Goal: Participate in discussion: Engage in conversation with other users on a specific topic

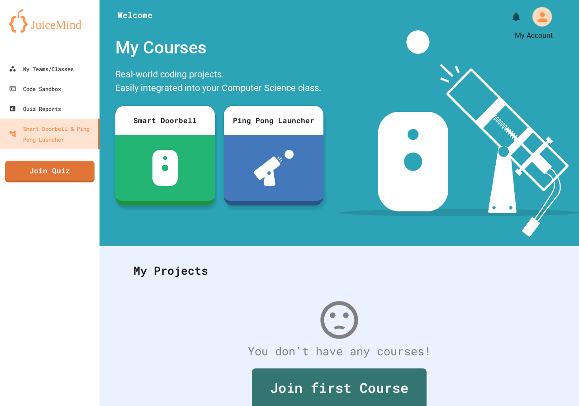
click at [532, 16] on div "My Account" at bounding box center [541, 16] width 19 height 19
click at [527, 405] on div at bounding box center [289, 406] width 579 height 0
click at [54, 177] on link "Join Quiz" at bounding box center [49, 170] width 88 height 23
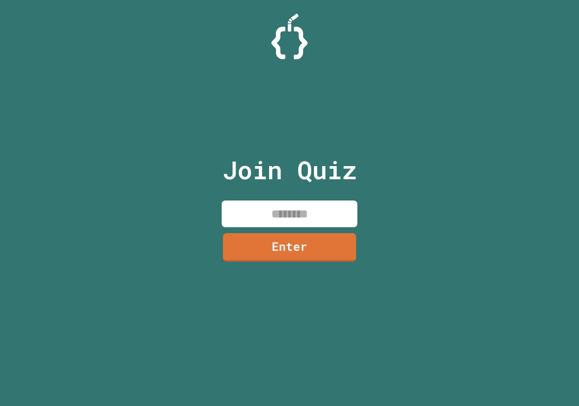
click at [321, 211] on input at bounding box center [290, 213] width 136 height 27
type input "********"
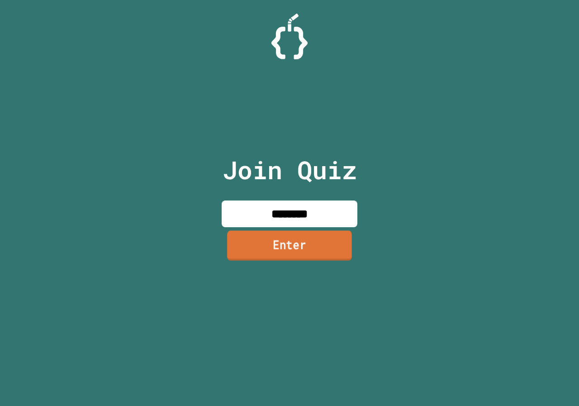
click at [335, 252] on link "Enter" at bounding box center [289, 245] width 125 height 30
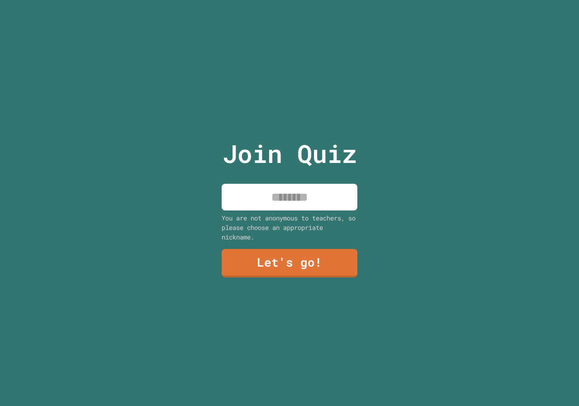
click at [286, 198] on input at bounding box center [290, 197] width 136 height 27
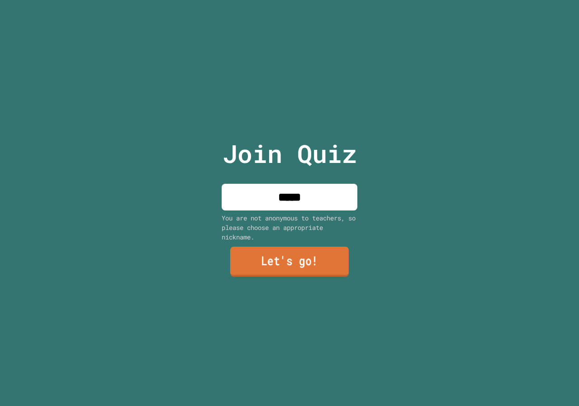
type input "*****"
click at [338, 250] on link "Let's go!" at bounding box center [289, 261] width 118 height 30
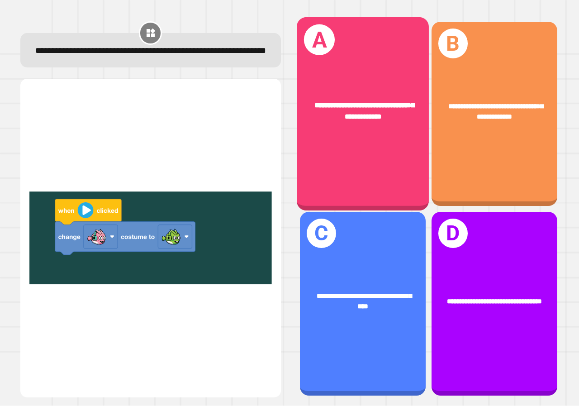
click at [365, 154] on div "**********" at bounding box center [363, 113] width 132 height 193
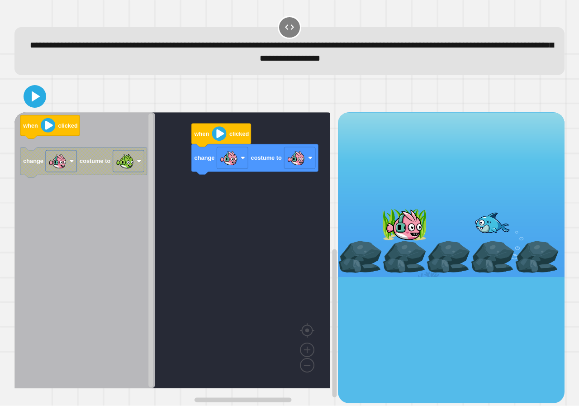
click at [218, 169] on div "when clicked change costume to when clicked change costume to" at bounding box center [175, 257] width 323 height 290
click at [178, 206] on div "when clicked change costume to when clicked change costume to" at bounding box center [175, 257] width 323 height 290
click at [236, 158] on image "Blockly Workspace" at bounding box center [229, 158] width 18 height 18
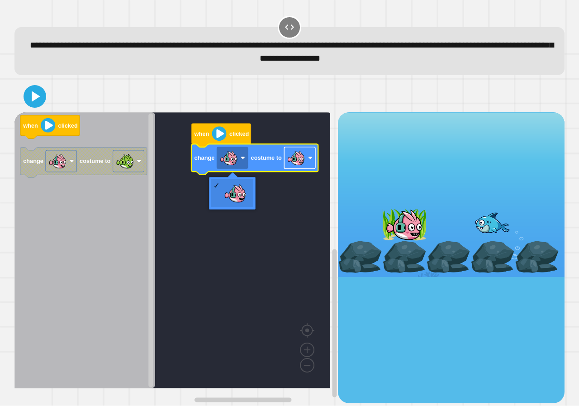
click at [297, 162] on image "Blockly Workspace" at bounding box center [296, 158] width 18 height 18
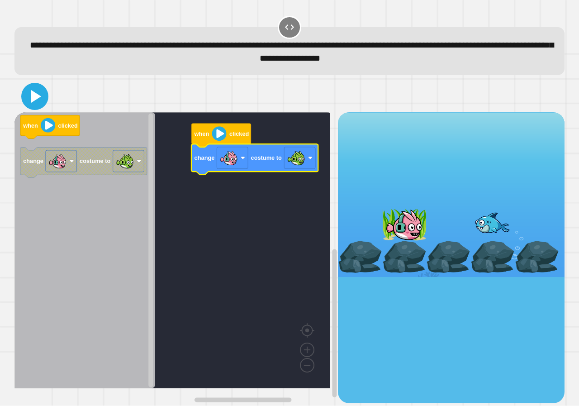
click at [33, 107] on icon at bounding box center [35, 96] width 22 height 22
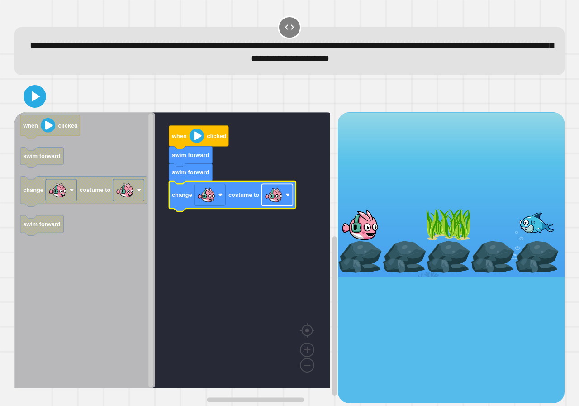
click at [272, 200] on image "Blockly Workspace" at bounding box center [273, 195] width 18 height 18
click at [44, 107] on div at bounding box center [289, 96] width 550 height 32
click at [41, 104] on icon at bounding box center [35, 96] width 22 height 22
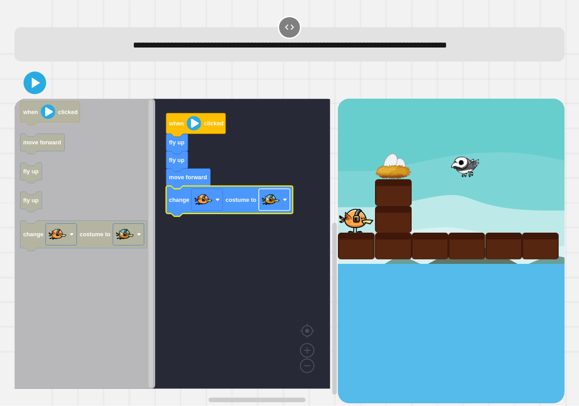
click at [269, 201] on image "Blockly Workspace" at bounding box center [271, 200] width 18 height 18
click at [209, 204] on image "Blockly Workspace" at bounding box center [203, 200] width 18 height 18
click at [264, 198] on image "Blockly Workspace" at bounding box center [271, 200] width 18 height 18
click at [40, 83] on icon at bounding box center [34, 83] width 21 height 21
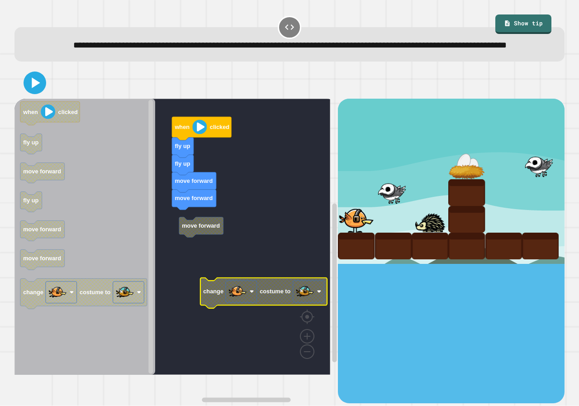
click at [196, 236] on g "when clicked fly up fly up move forward move forward move forward change costum…" at bounding box center [178, 237] width 329 height 276
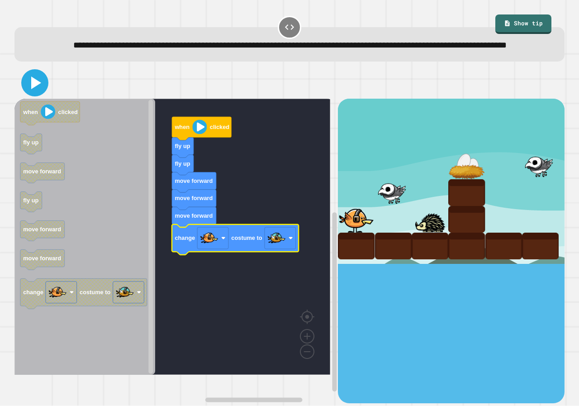
click at [38, 89] on icon at bounding box center [36, 82] width 10 height 13
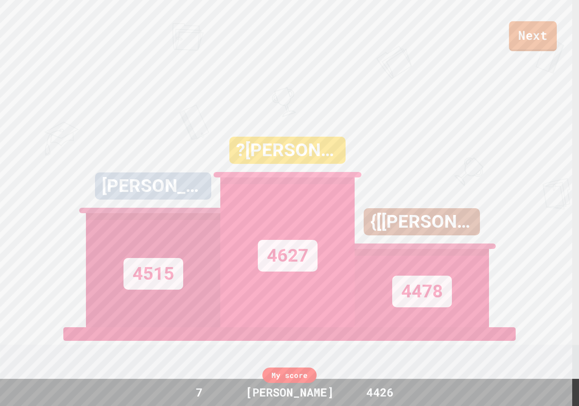
click at [523, 30] on link "Next" at bounding box center [533, 36] width 48 height 30
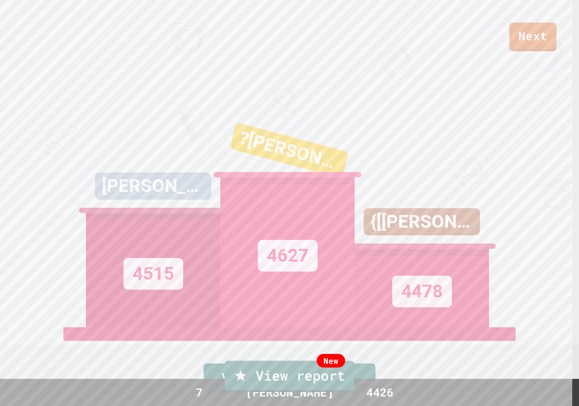
drag, startPoint x: 519, startPoint y: 38, endPoint x: 518, endPoint y: 43, distance: 4.6
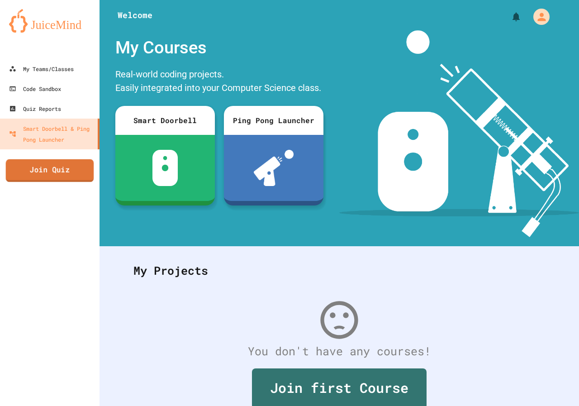
click at [35, 167] on link "Join Quiz" at bounding box center [50, 170] width 88 height 23
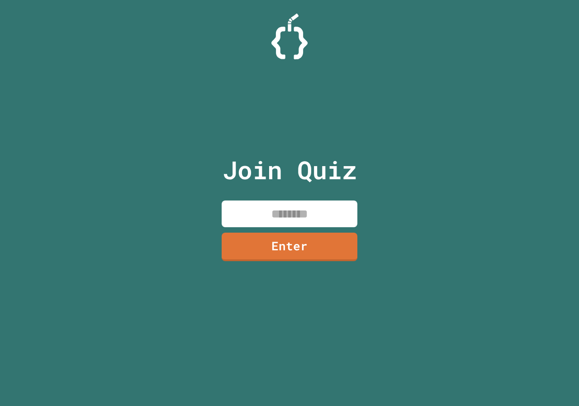
click at [230, 216] on input at bounding box center [290, 213] width 136 height 27
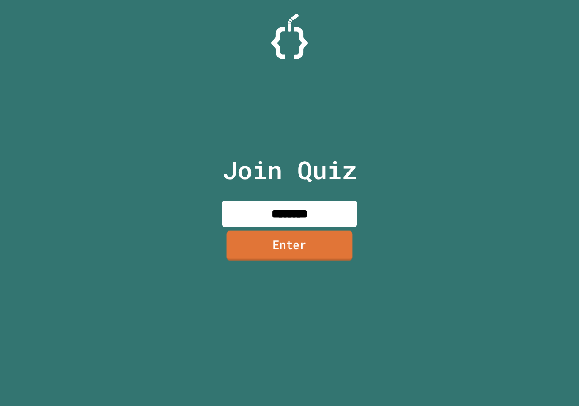
type input "********"
click at [279, 241] on link "Enter" at bounding box center [290, 245] width 126 height 30
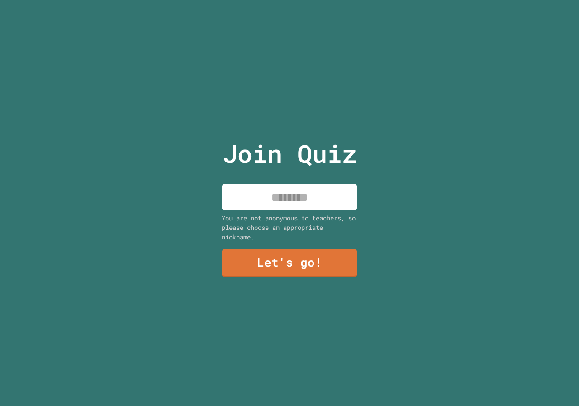
click at [274, 195] on input at bounding box center [290, 197] width 136 height 27
type input "*****"
click at [304, 261] on link "Let's go!" at bounding box center [289, 262] width 137 height 30
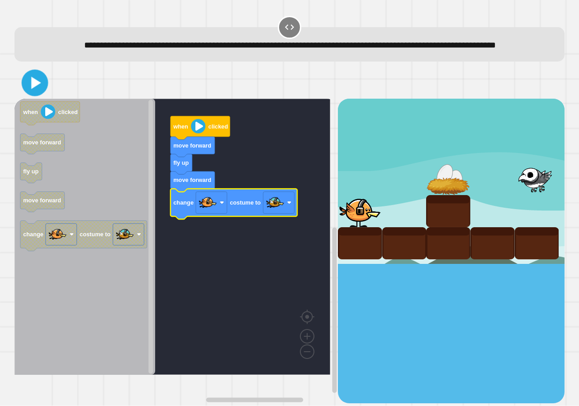
click at [31, 94] on icon at bounding box center [34, 82] width 21 height 21
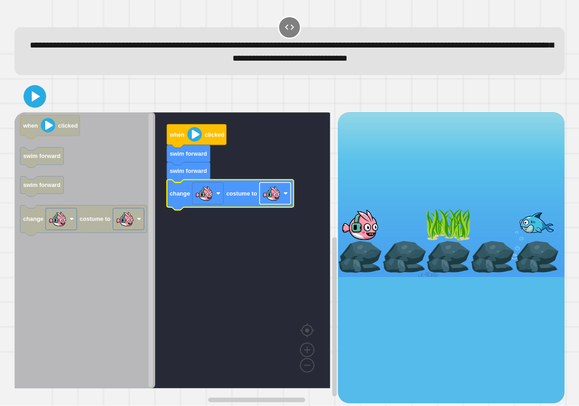
click at [271, 201] on image "Blockly Workspace" at bounding box center [271, 193] width 18 height 18
click at [32, 103] on icon at bounding box center [35, 96] width 9 height 12
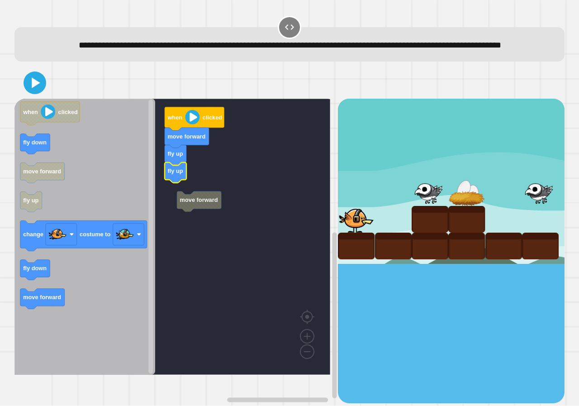
click at [217, 223] on g "move forward move forward fly up fly up when clicked" at bounding box center [178, 237] width 329 height 276
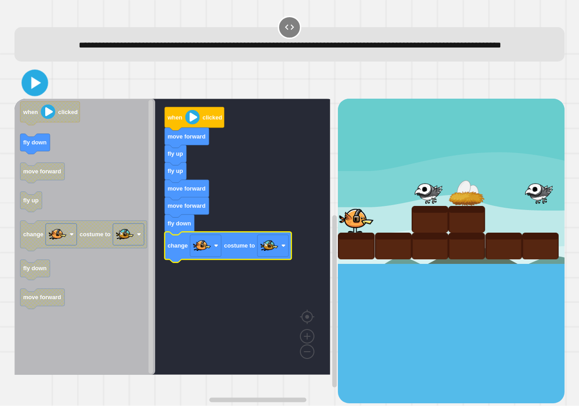
click at [31, 93] on icon at bounding box center [34, 82] width 21 height 21
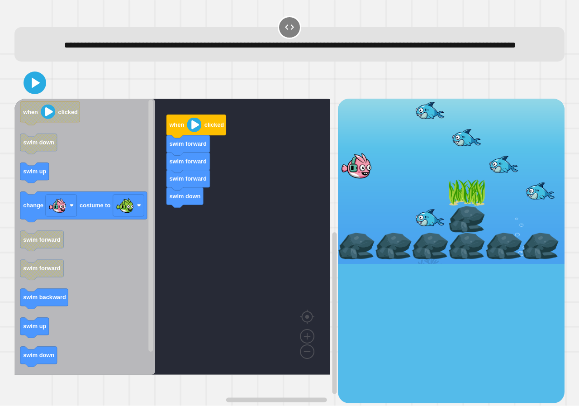
click at [167, 251] on div "when clicked swim forward swim forward swim forward swim down when clicked swim…" at bounding box center [175, 251] width 323 height 304
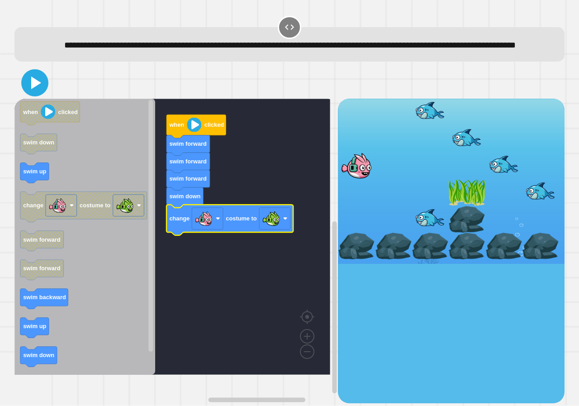
click at [30, 94] on icon at bounding box center [35, 83] width 22 height 22
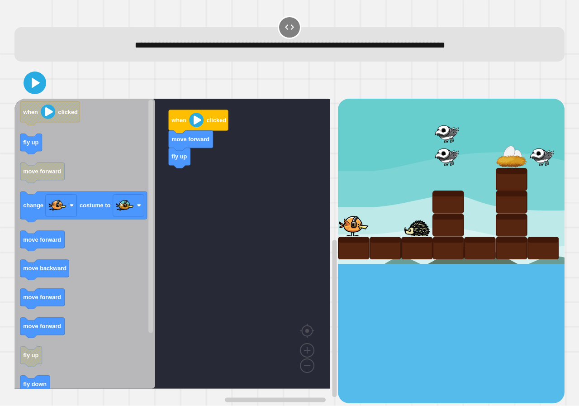
click at [152, 179] on div "when clicked move forward fly up when clicked fly up move forward change costum…" at bounding box center [175, 251] width 323 height 304
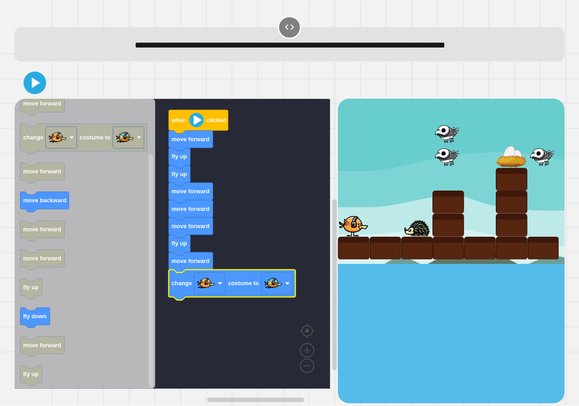
click at [35, 96] on div at bounding box center [289, 83] width 550 height 32
click at [34, 93] on icon at bounding box center [35, 83] width 22 height 22
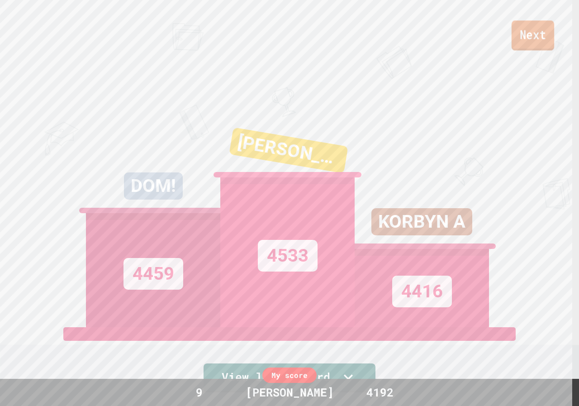
click at [536, 30] on link "Next" at bounding box center [532, 35] width 42 height 30
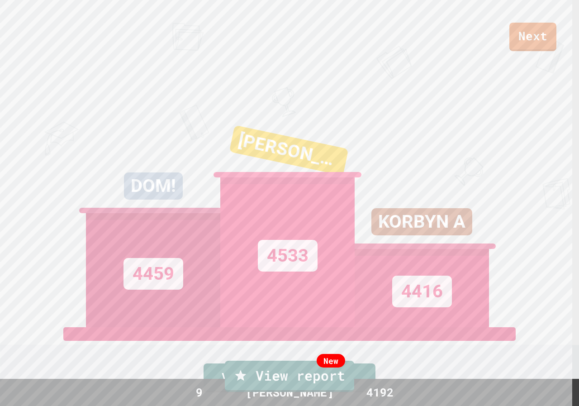
drag, startPoint x: 273, startPoint y: 217, endPoint x: 276, endPoint y: 212, distance: 5.9
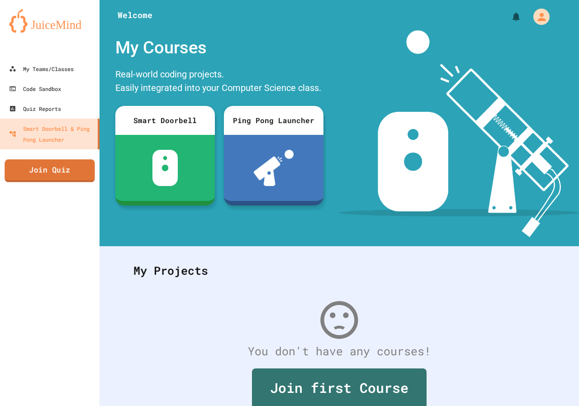
click at [70, 176] on link "Join Quiz" at bounding box center [50, 170] width 90 height 23
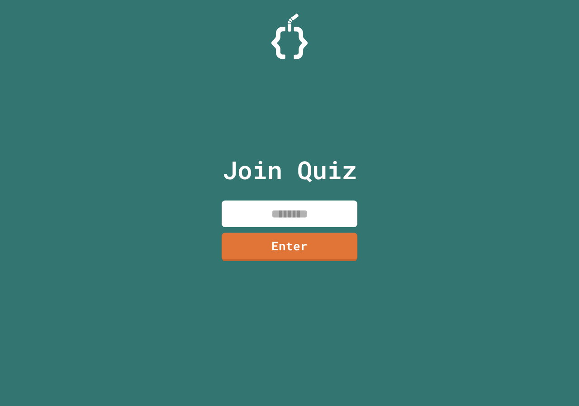
click at [313, 217] on input at bounding box center [290, 213] width 136 height 27
type input "********"
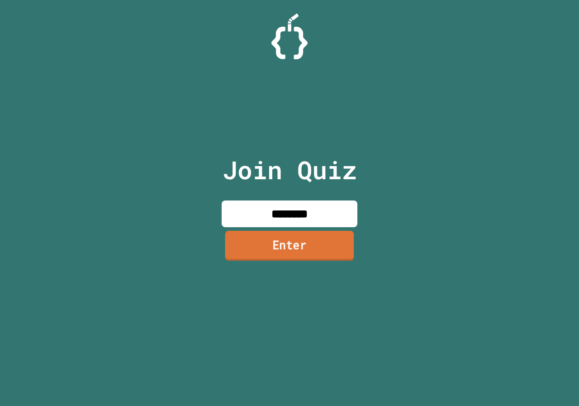
click at [318, 249] on link "Enter" at bounding box center [289, 246] width 129 height 30
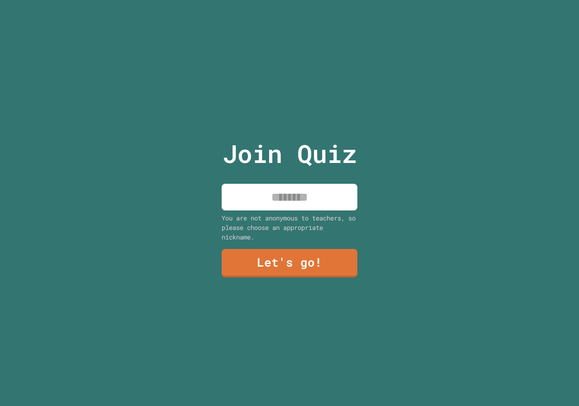
click at [298, 184] on input at bounding box center [290, 197] width 136 height 27
type input "*****"
click at [324, 271] on link "Let's go!" at bounding box center [289, 262] width 131 height 30
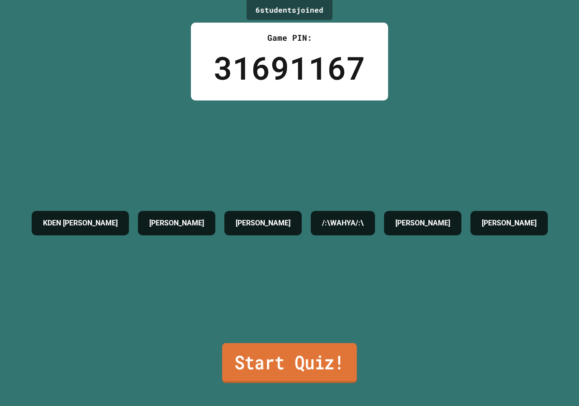
click at [306, 368] on link "Start Quiz!" at bounding box center [289, 363] width 135 height 40
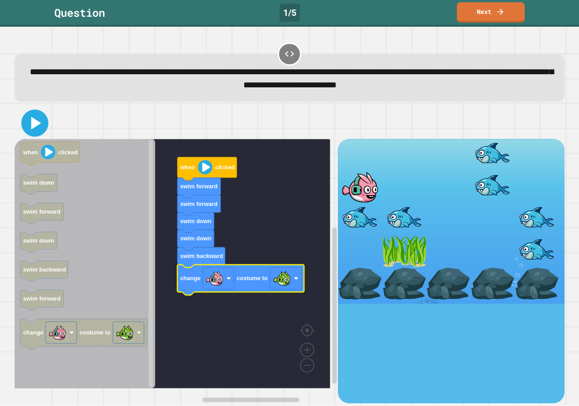
click at [40, 121] on icon at bounding box center [35, 123] width 22 height 22
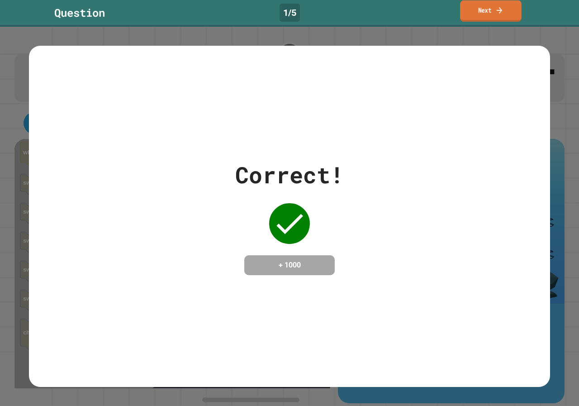
click at [505, 11] on link "Next" at bounding box center [490, 10] width 61 height 21
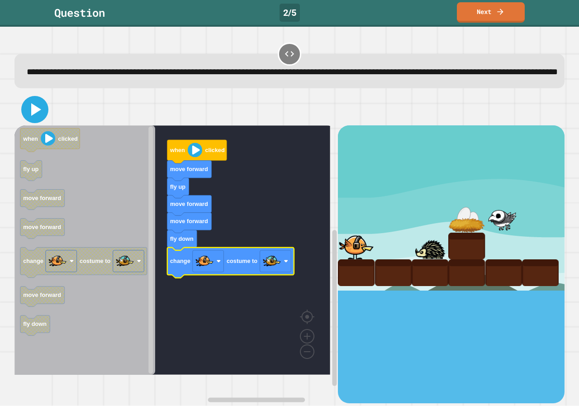
click at [34, 116] on icon at bounding box center [36, 109] width 10 height 13
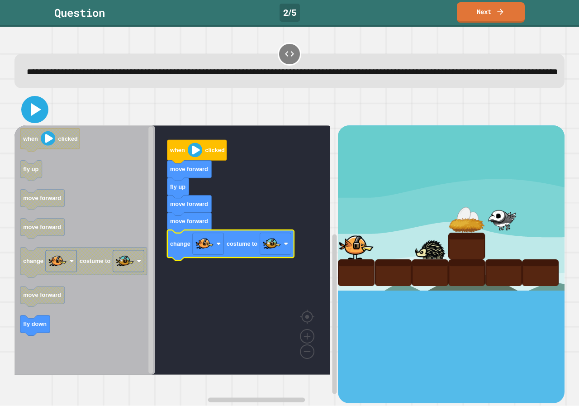
click at [27, 120] on icon at bounding box center [35, 110] width 22 height 22
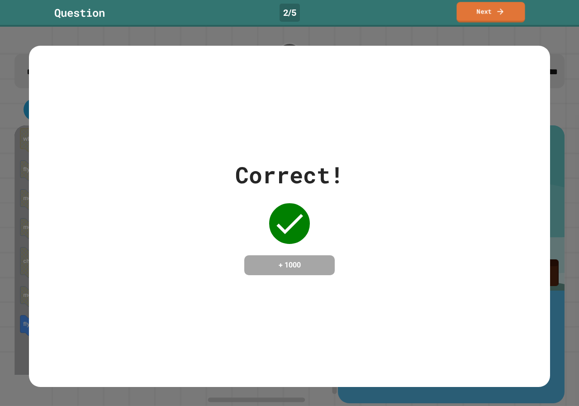
click at [498, 9] on icon at bounding box center [500, 11] width 9 height 9
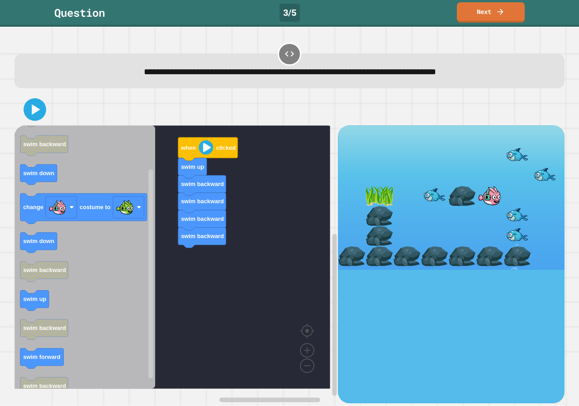
click at [59, 242] on icon "Blockly Workspace" at bounding box center [84, 256] width 141 height 263
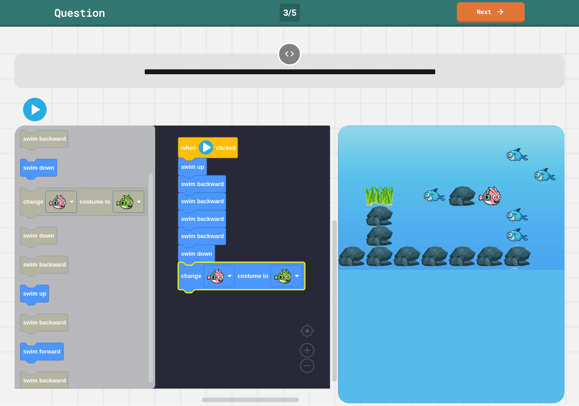
drag, startPoint x: 0, startPoint y: 110, endPoint x: 15, endPoint y: 107, distance: 14.8
click at [3, 111] on div "**********" at bounding box center [289, 216] width 579 height 379
drag, startPoint x: 28, startPoint y: 111, endPoint x: 33, endPoint y: 113, distance: 5.1
click at [30, 113] on icon at bounding box center [34, 109] width 21 height 21
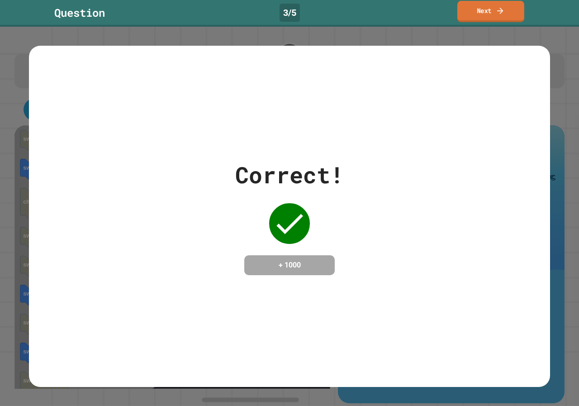
click at [472, 16] on link "Next" at bounding box center [490, 11] width 67 height 21
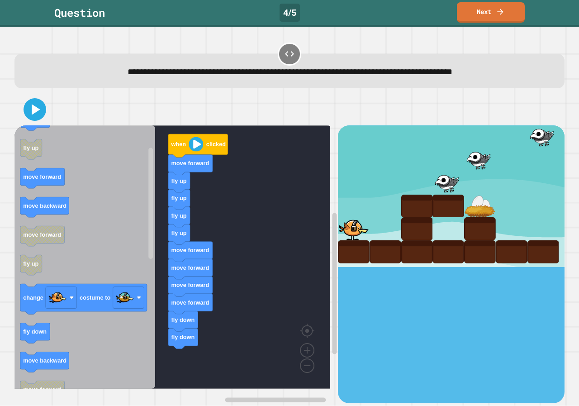
click at [142, 326] on icon "when clicked fly down fly up move forward move backward move forward fly up cha…" at bounding box center [84, 256] width 141 height 263
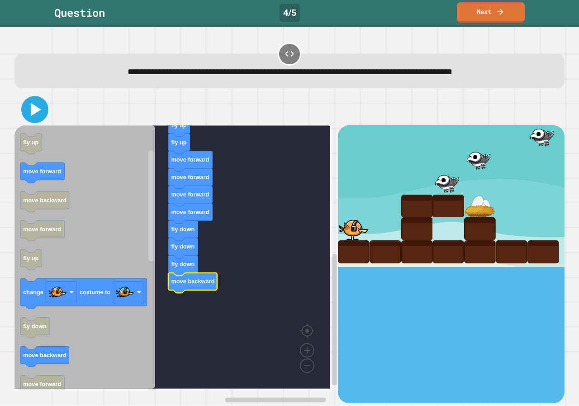
click at [29, 109] on icon at bounding box center [35, 110] width 22 height 22
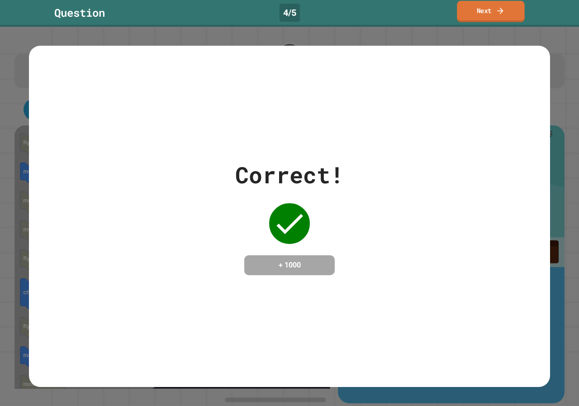
click at [476, 12] on link "Next" at bounding box center [490, 11] width 67 height 21
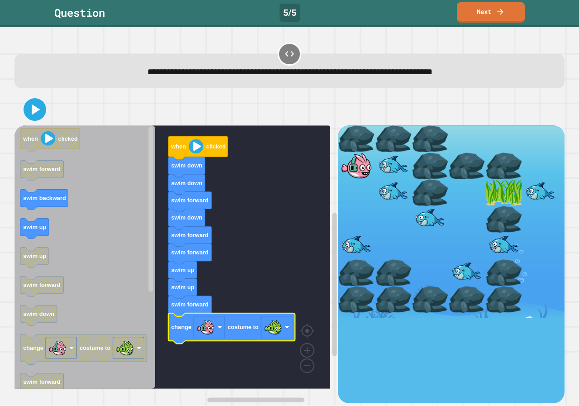
click at [32, 123] on div at bounding box center [289, 110] width 550 height 32
click at [32, 114] on icon at bounding box center [36, 109] width 10 height 13
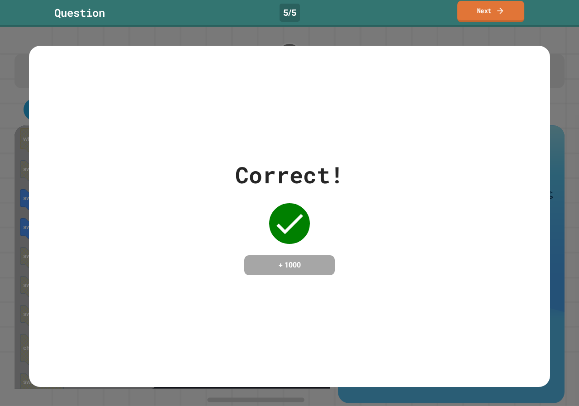
click at [486, 8] on link "Next" at bounding box center [490, 11] width 67 height 21
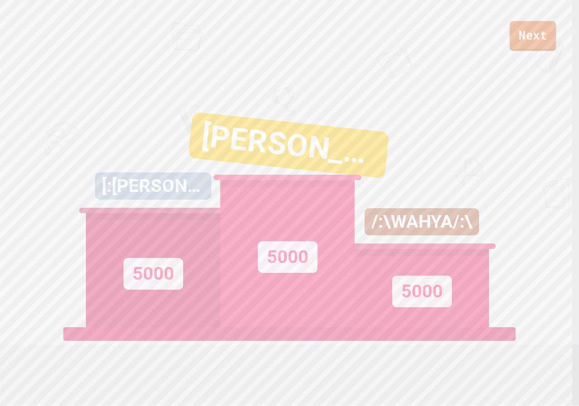
click at [520, 42] on link "Next" at bounding box center [533, 36] width 47 height 30
